Goal: Use online tool/utility: Utilize a website feature to perform a specific function

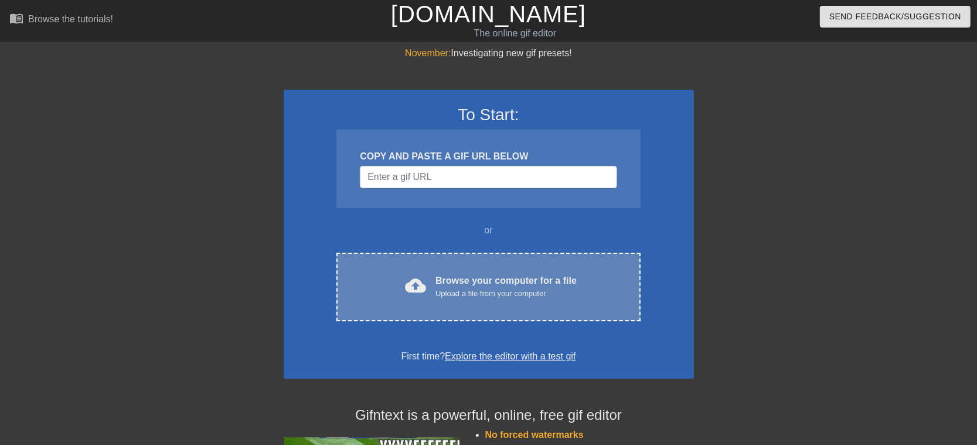
click at [469, 281] on div "Browse your computer for a file Upload a file from your computer" at bounding box center [505, 287] width 141 height 26
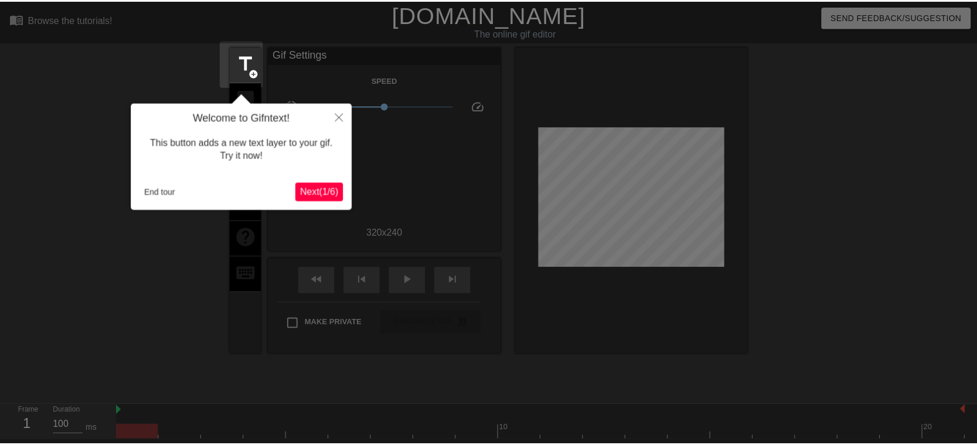
scroll to position [29, 0]
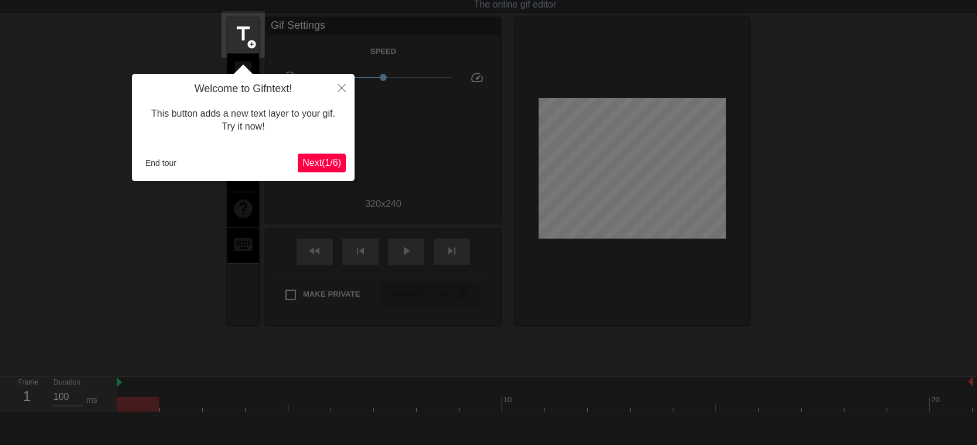
click at [328, 159] on span "Next ( 1 / 6 )" at bounding box center [321, 163] width 39 height 10
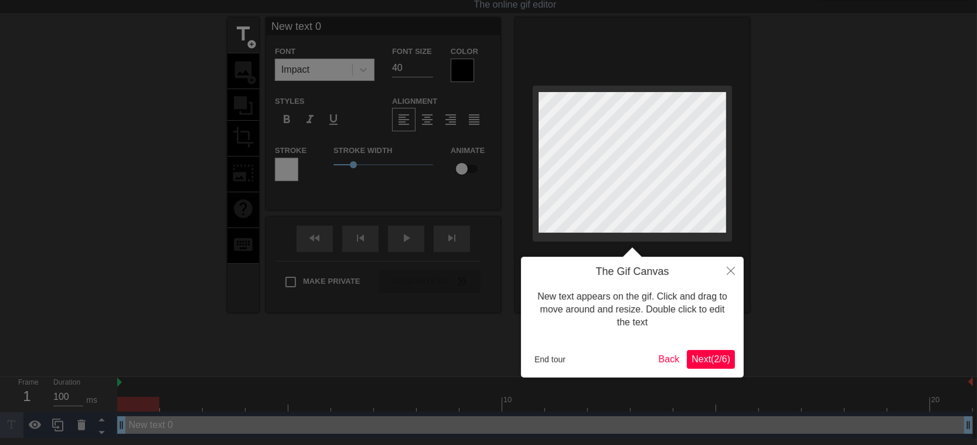
scroll to position [0, 0]
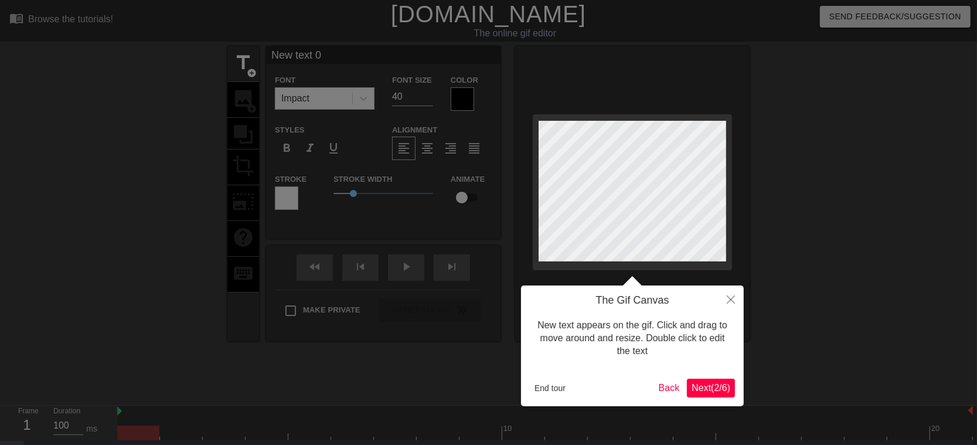
click at [736, 393] on div "The Gif Canvas New text appears on the gif. Click and drag to move around and r…" at bounding box center [632, 345] width 223 height 121
click at [724, 389] on span "Next ( 2 / 6 )" at bounding box center [710, 388] width 39 height 10
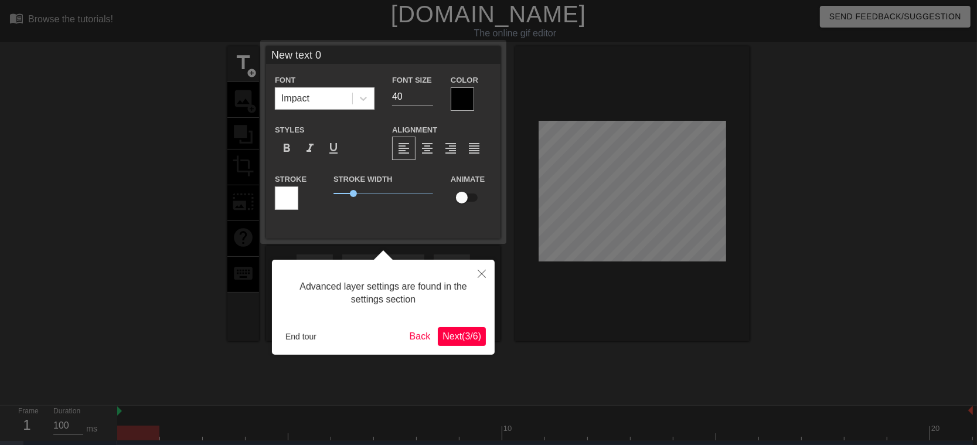
scroll to position [24, 0]
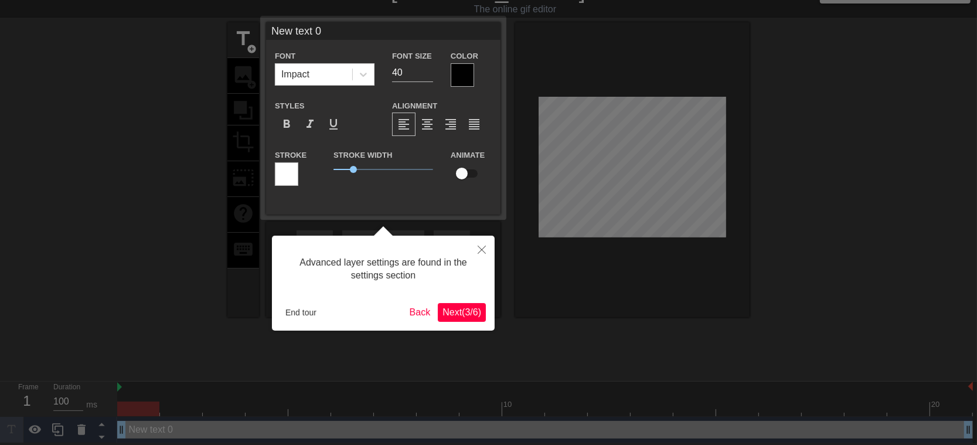
click at [475, 311] on span "Next ( 3 / 6 )" at bounding box center [461, 312] width 39 height 10
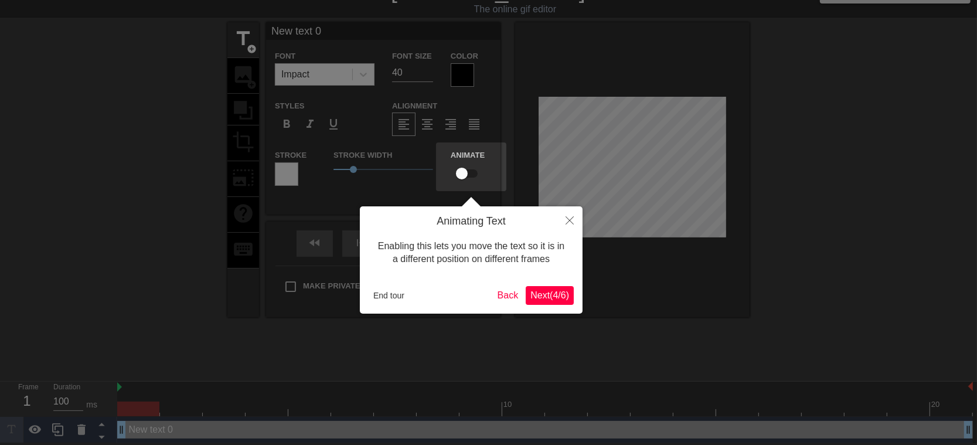
scroll to position [0, 0]
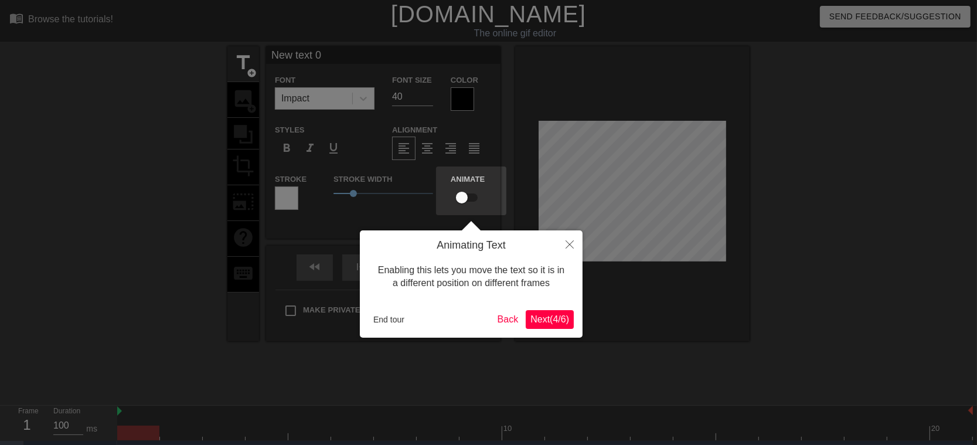
click at [561, 321] on span "Next ( 4 / 6 )" at bounding box center [549, 319] width 39 height 10
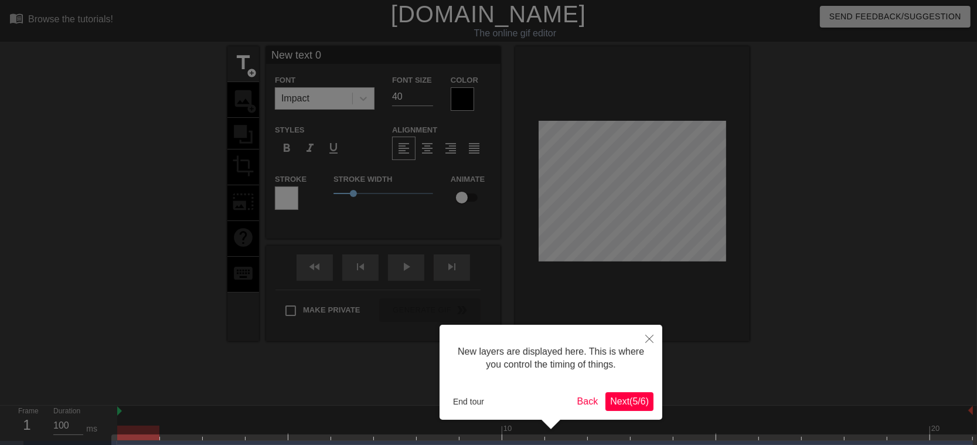
scroll to position [33, 0]
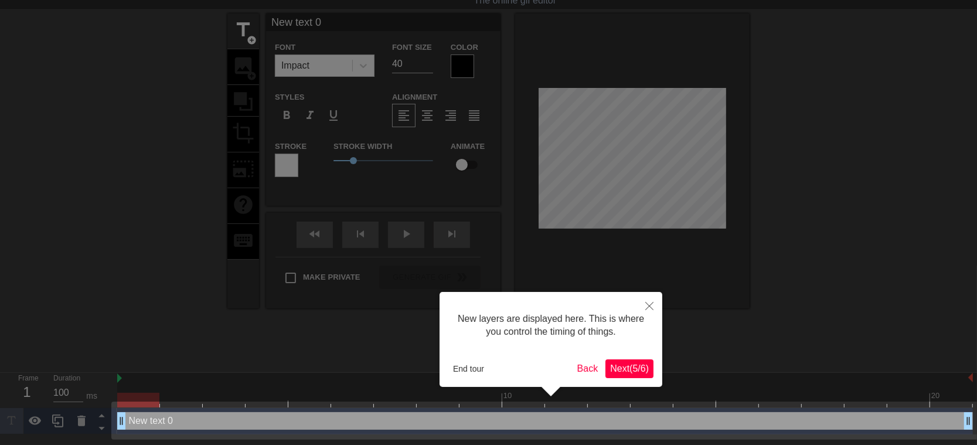
click at [633, 363] on span "Next ( 5 / 6 )" at bounding box center [629, 368] width 39 height 10
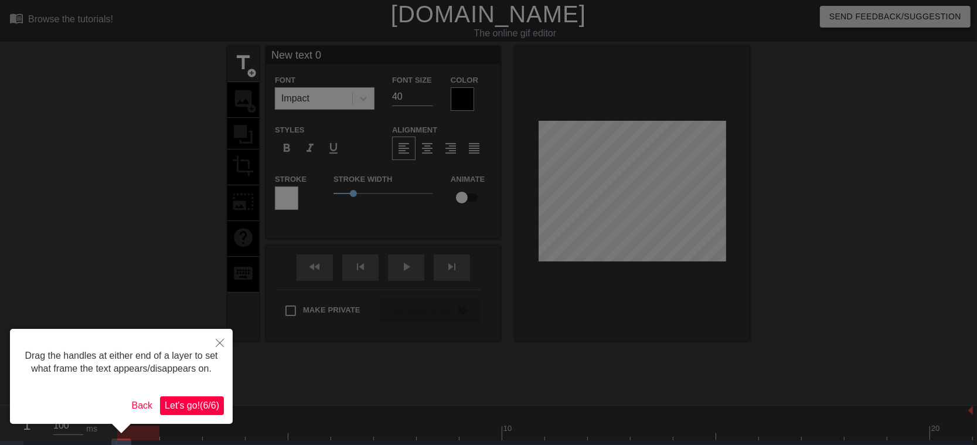
click at [197, 403] on span "Let's go! ( 6 / 6 )" at bounding box center [192, 405] width 54 height 10
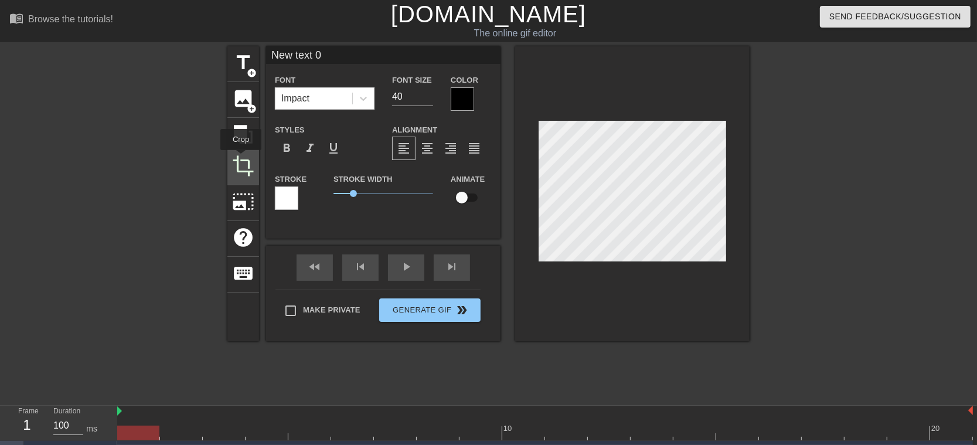
click at [241, 158] on span "crop" at bounding box center [243, 166] width 22 height 22
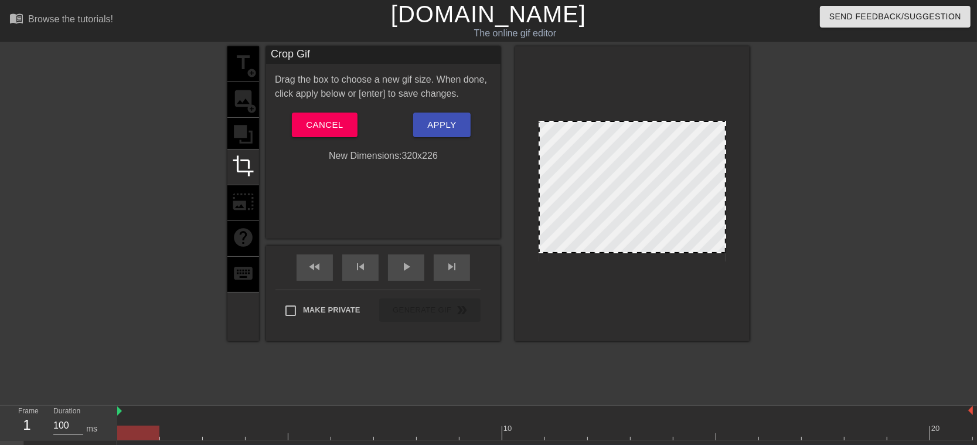
drag, startPoint x: 702, startPoint y: 259, endPoint x: 704, endPoint y: 251, distance: 8.4
click at [248, 70] on div "title add_circle image add_circle crop photo_size_select_large help keyboard" at bounding box center [243, 193] width 32 height 295
click at [451, 123] on span "Apply" at bounding box center [441, 124] width 29 height 15
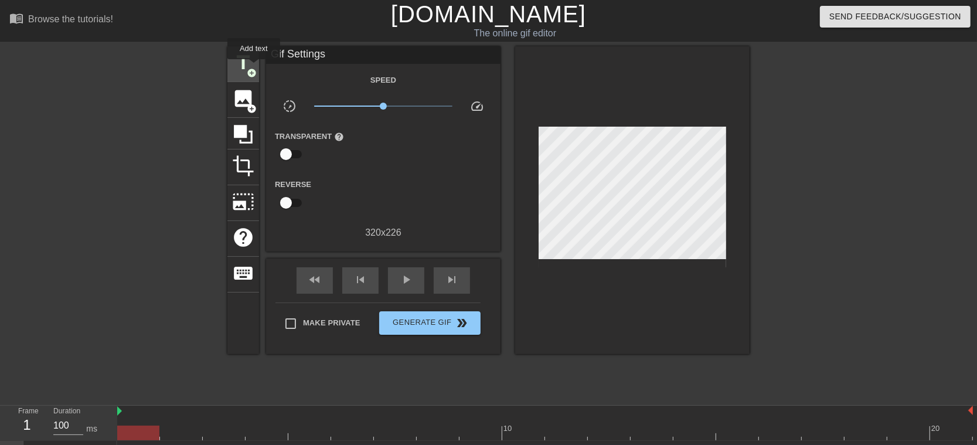
click at [249, 63] on span "title" at bounding box center [243, 63] width 22 height 22
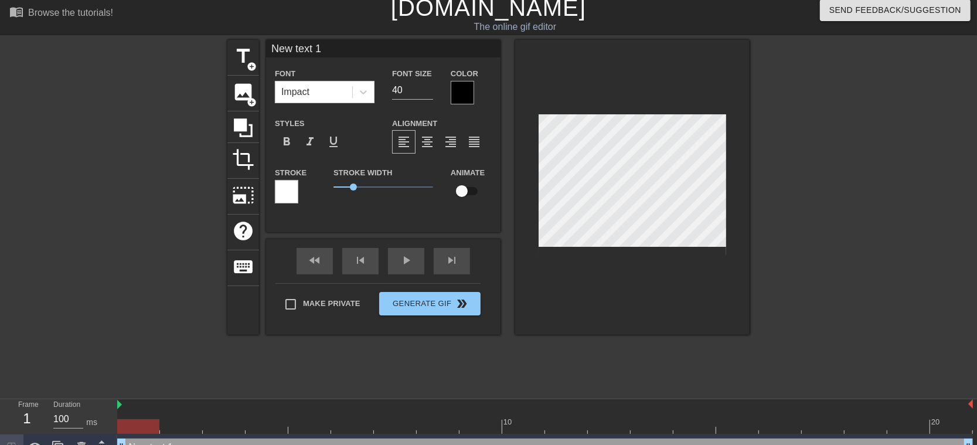
scroll to position [50, 0]
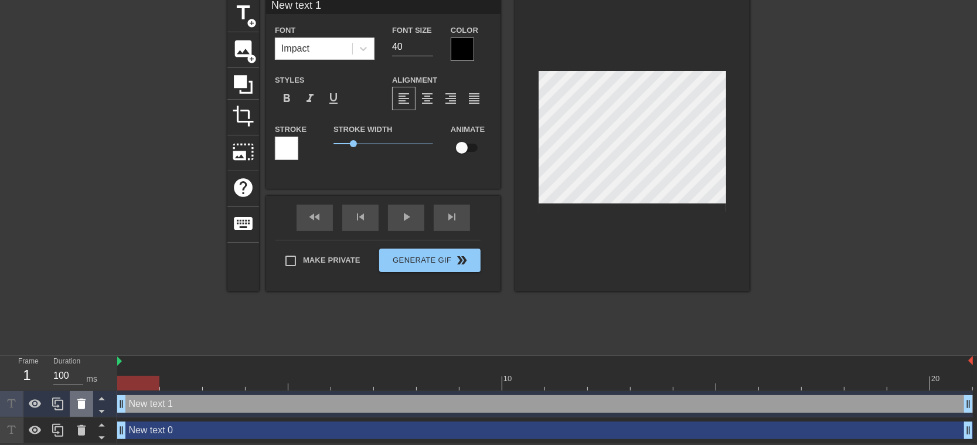
click at [84, 405] on icon at bounding box center [81, 403] width 8 height 11
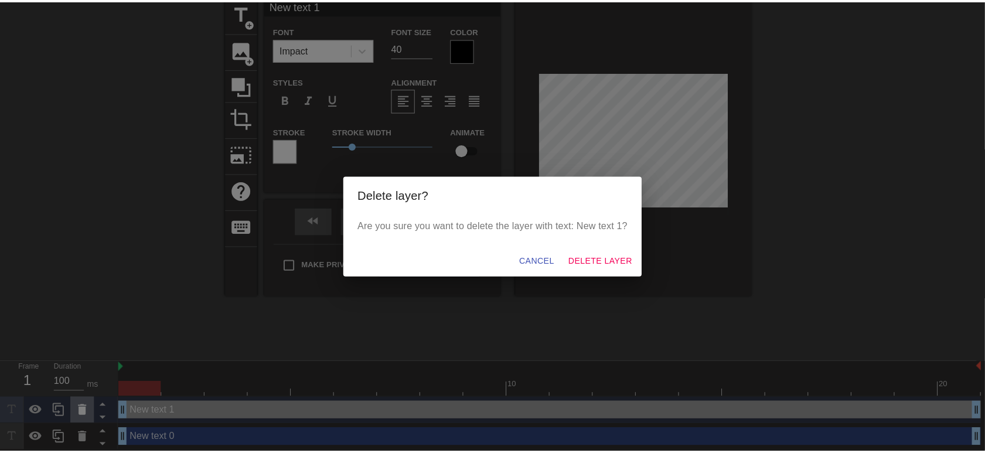
scroll to position [42, 0]
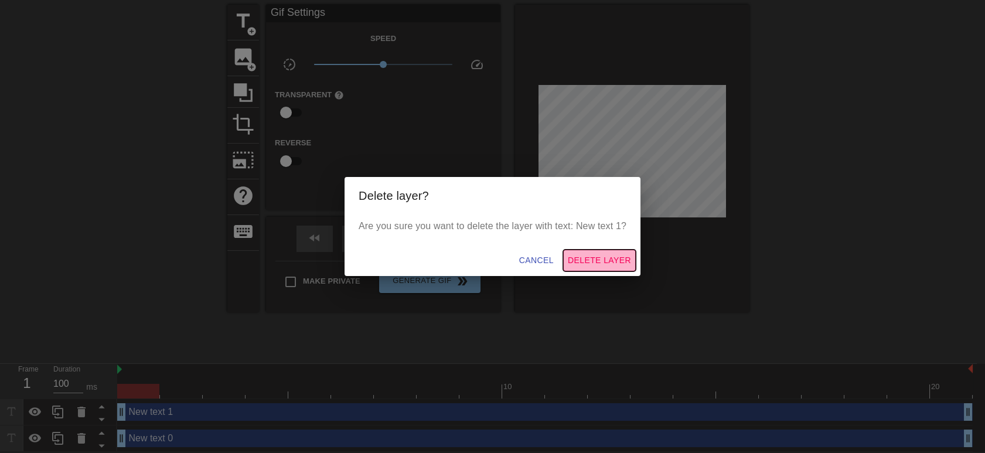
click at [602, 262] on span "Delete Layer" at bounding box center [599, 260] width 63 height 15
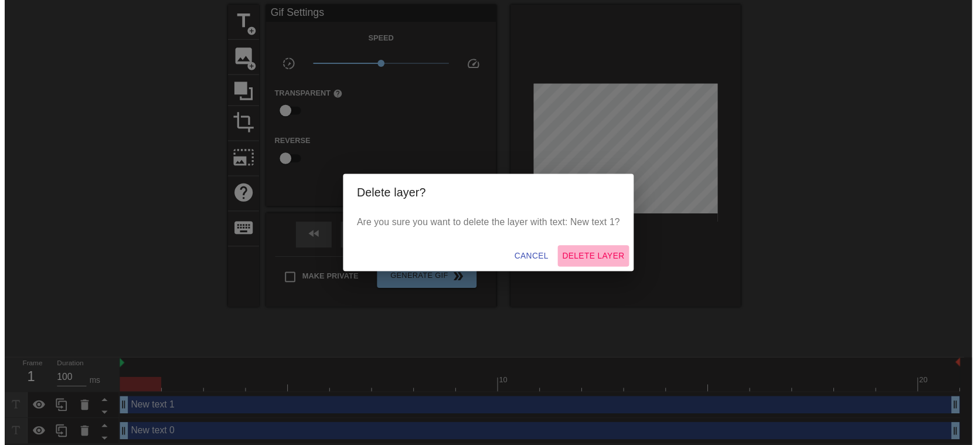
scroll to position [24, 0]
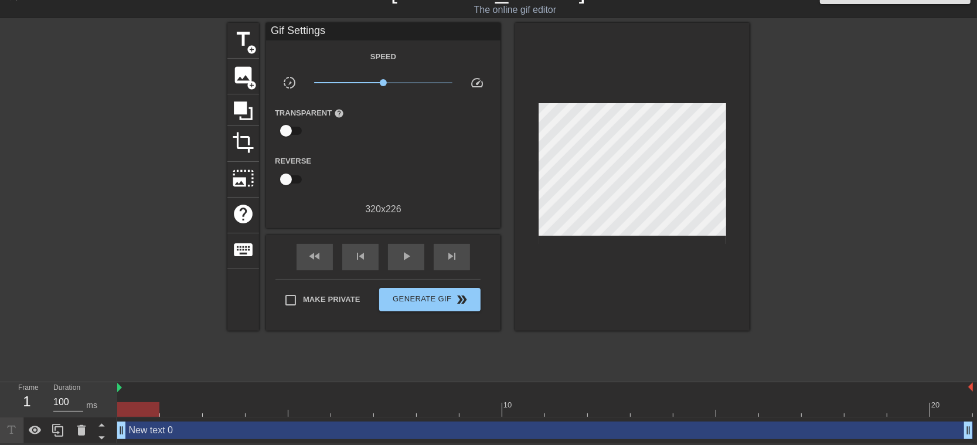
click at [207, 431] on div "New text 0 drag_handle drag_handle" at bounding box center [544, 430] width 855 height 18
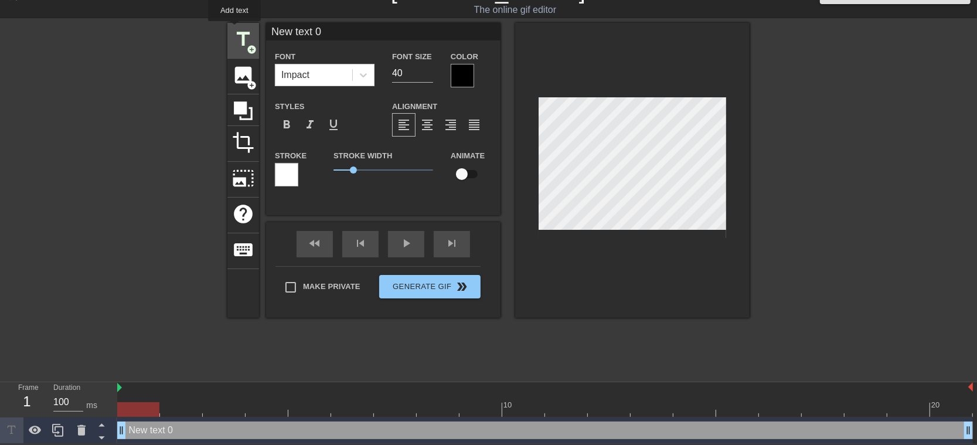
drag, startPoint x: 330, startPoint y: 29, endPoint x: 234, endPoint y: 29, distance: 96.1
click at [234, 29] on div "title add_circle image add_circle crop photo_size_select_large help keyboard Ne…" at bounding box center [488, 170] width 522 height 295
drag, startPoint x: 370, startPoint y: 30, endPoint x: 211, endPoint y: 31, distance: 159.4
click at [212, 30] on div "title add_circle image add_circle crop photo_size_select_large help keyboard Bl…" at bounding box center [488, 199] width 977 height 352
click at [247, 45] on span "add_circle" at bounding box center [252, 50] width 10 height 10
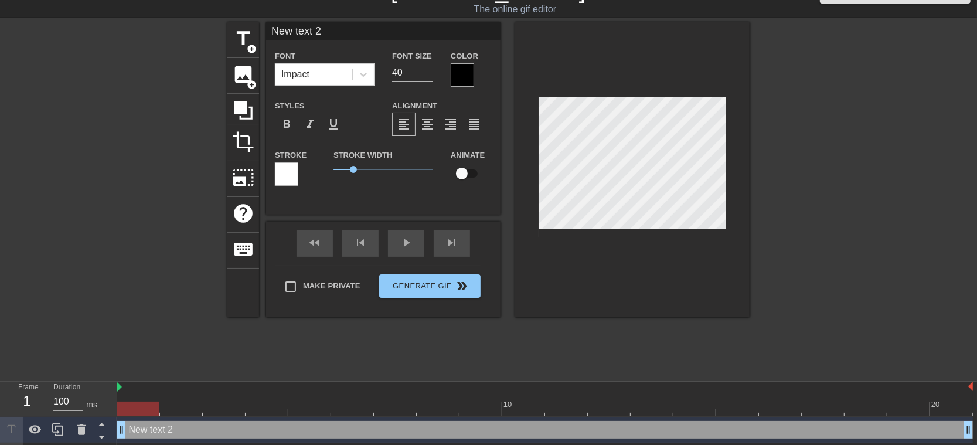
drag, startPoint x: 342, startPoint y: 29, endPoint x: 225, endPoint y: 28, distance: 117.2
click at [226, 28] on div "title add_circle image add_circle crop photo_size_select_large help keyboard Ne…" at bounding box center [488, 198] width 977 height 352
type input "W"
type input "with [PERSON_NAME]"
drag, startPoint x: 867, startPoint y: 281, endPoint x: 853, endPoint y: 282, distance: 14.2
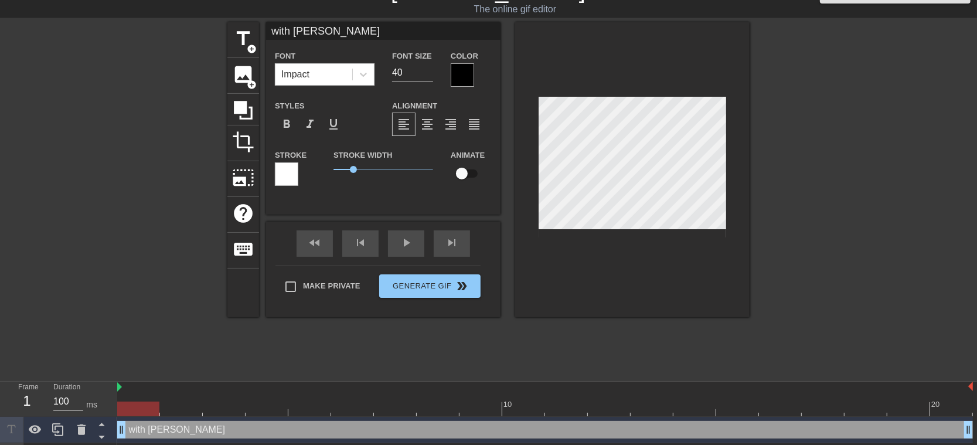
click at [867, 281] on div at bounding box center [851, 198] width 176 height 352
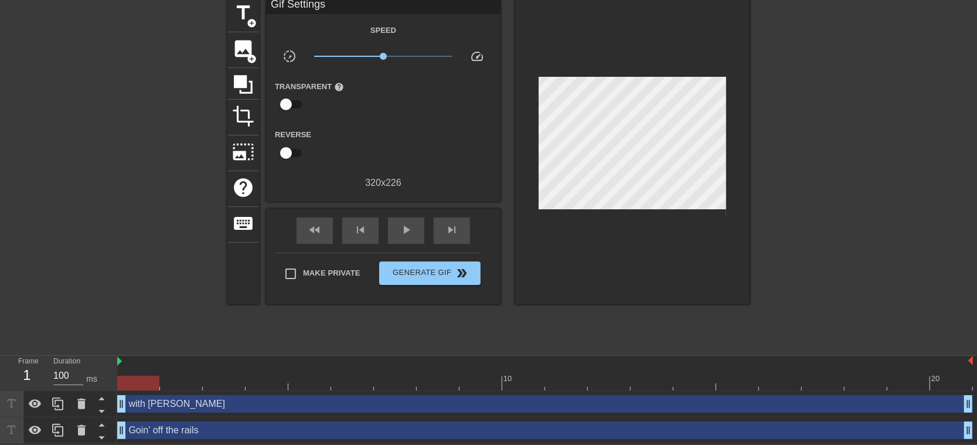
scroll to position [50, 0]
click at [434, 272] on span "Generate Gif double_arrow" at bounding box center [430, 273] width 92 height 14
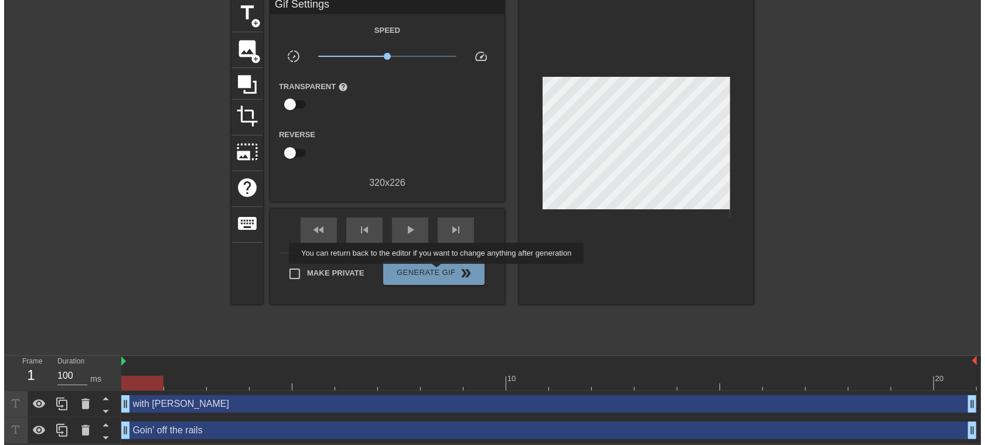
scroll to position [0, 0]
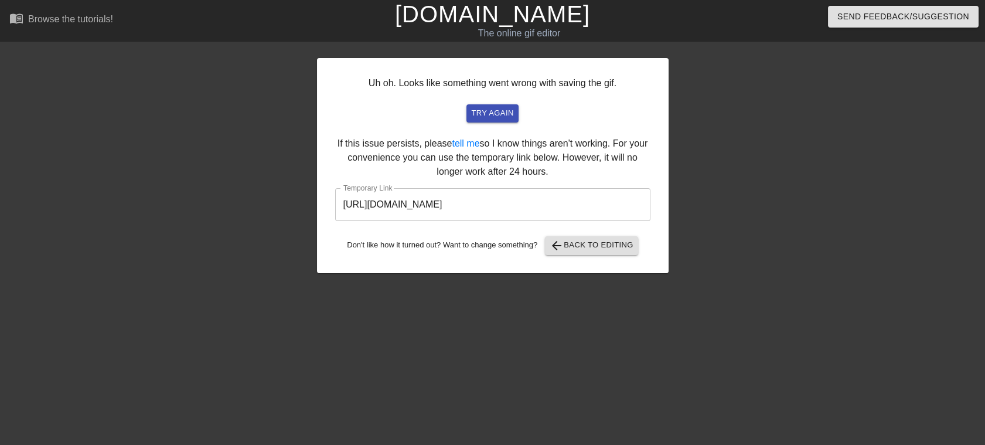
click at [597, 202] on input "[URL][DOMAIN_NAME]" at bounding box center [492, 204] width 315 height 33
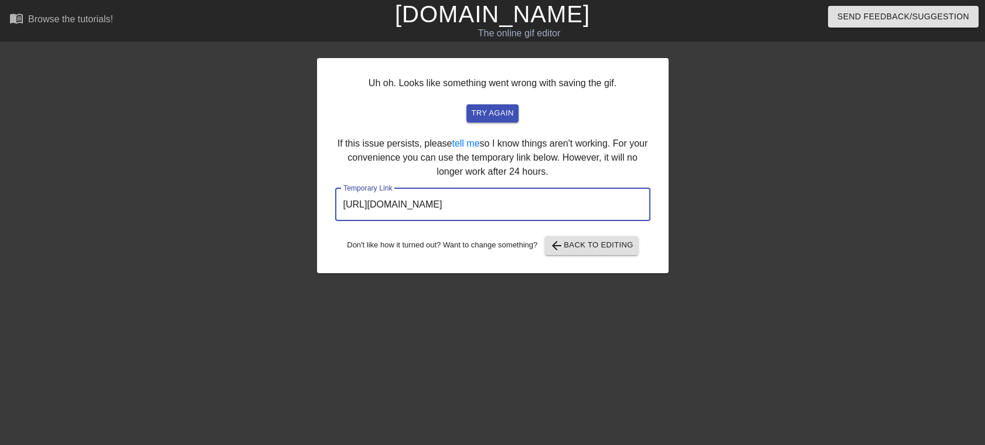
drag, startPoint x: 531, startPoint y: 204, endPoint x: 229, endPoint y: 215, distance: 303.1
click at [230, 207] on div "Uh oh. Looks like something went wrong with saving the gif. try again If this i…" at bounding box center [492, 222] width 985 height 352
